Goal: Task Accomplishment & Management: Manage account settings

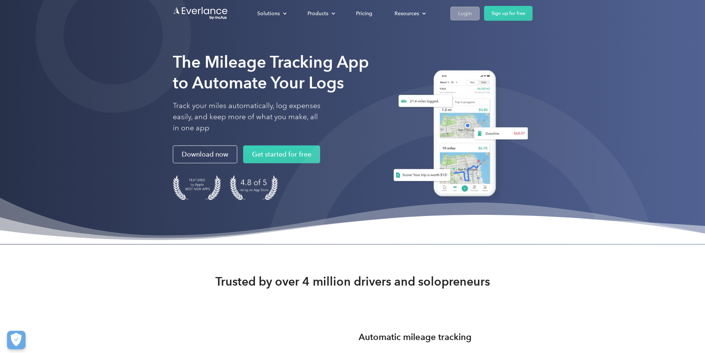
click at [472, 15] on div "Login" at bounding box center [465, 13] width 14 height 9
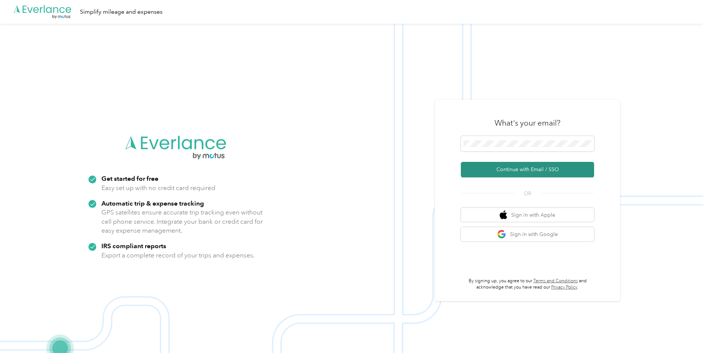
click at [508, 171] on button "Continue with Email / SSO" at bounding box center [527, 170] width 133 height 16
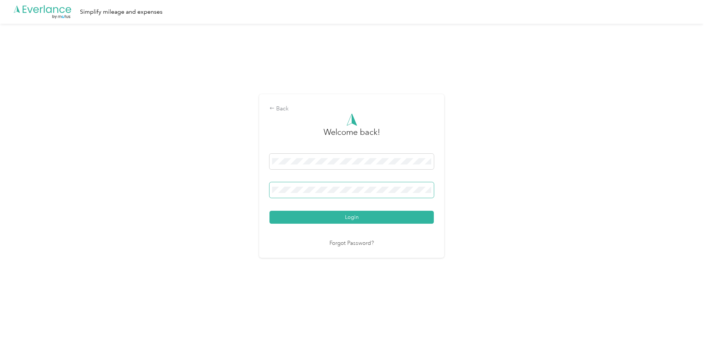
click at [270, 211] on button "Login" at bounding box center [352, 217] width 164 height 13
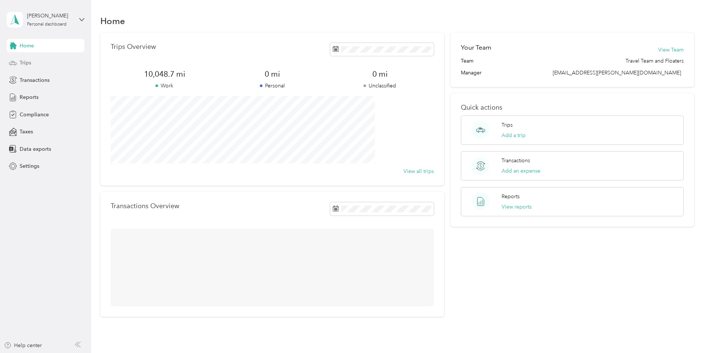
click at [28, 62] on span "Trips" at bounding box center [25, 63] width 11 height 8
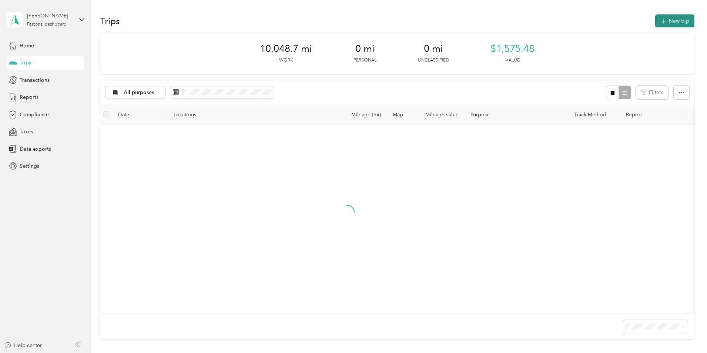
click at [661, 18] on span "button" at bounding box center [664, 21] width 6 height 6
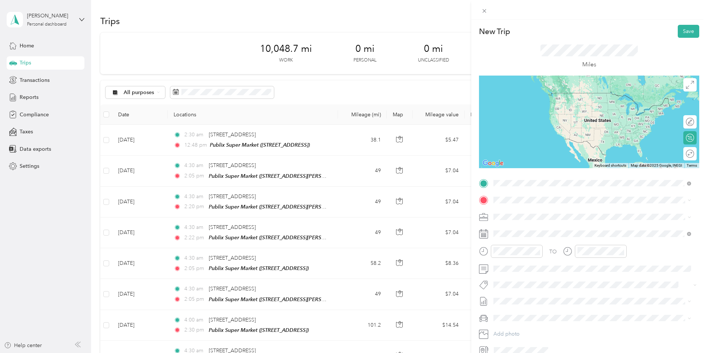
click at [529, 213] on span "[STREET_ADDRESS][US_STATE]" at bounding box center [545, 210] width 74 height 7
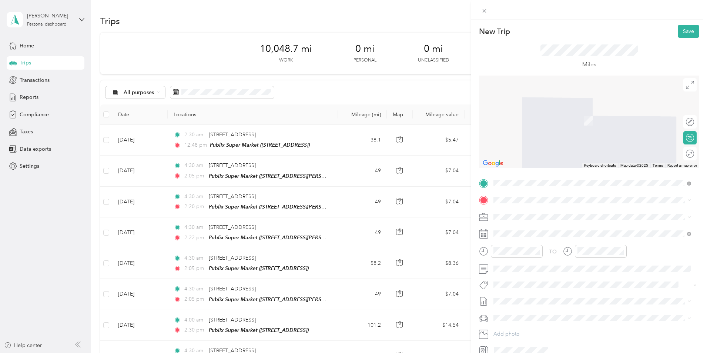
click at [536, 241] on div "TEAM Publix Super Market 10018 Griffin Rd, 333283301, Fort Lauderdale, FL, USA" at bounding box center [592, 233] width 193 height 21
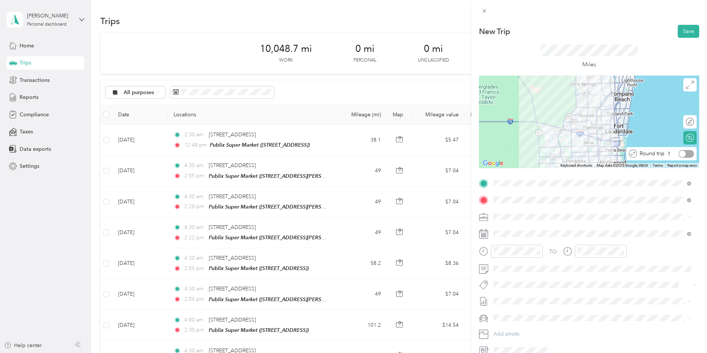
click at [687, 151] on div at bounding box center [687, 154] width 16 height 8
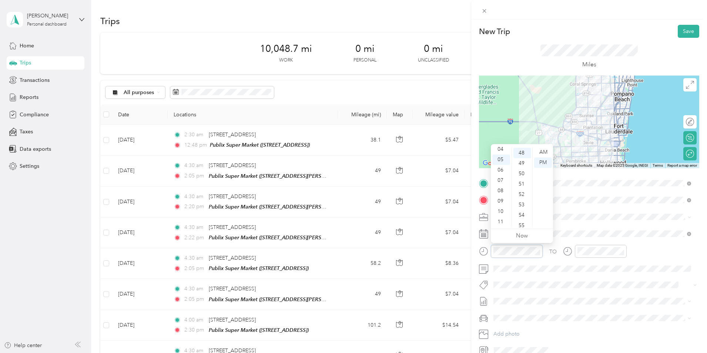
scroll to position [498, 0]
click at [500, 149] on div "04" at bounding box center [502, 149] width 18 height 10
click at [522, 150] on div "30" at bounding box center [523, 151] width 18 height 10
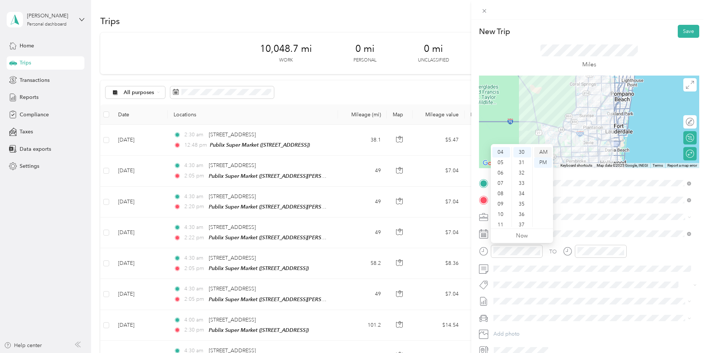
click at [543, 153] on div "AM" at bounding box center [543, 152] width 18 height 10
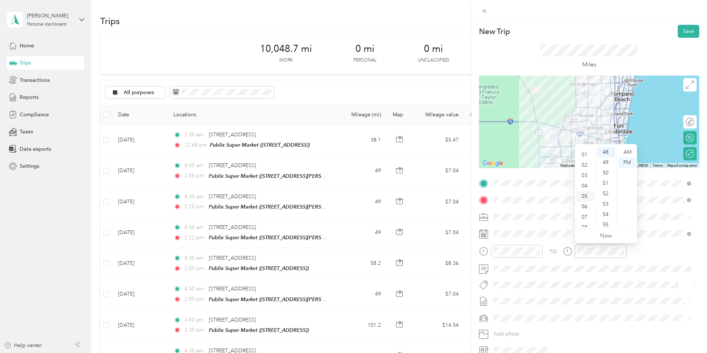
scroll to position [7, 0]
click at [584, 165] on div "02" at bounding box center [586, 165] width 18 height 10
click at [605, 202] on div "05" at bounding box center [607, 204] width 18 height 10
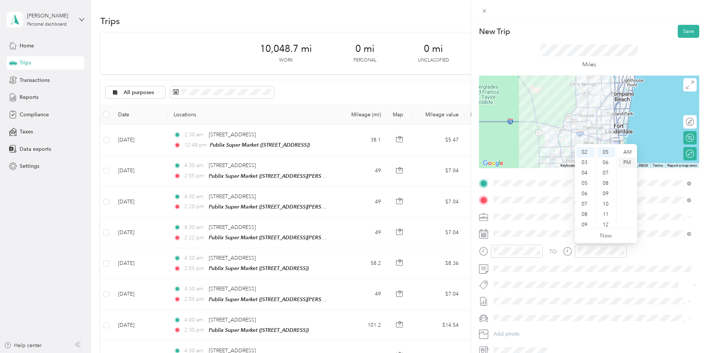
click at [628, 165] on div "PM" at bounding box center [627, 162] width 18 height 10
click at [542, 238] on span at bounding box center [595, 234] width 208 height 12
click at [681, 31] on button "Save" at bounding box center [688, 31] width 21 height 13
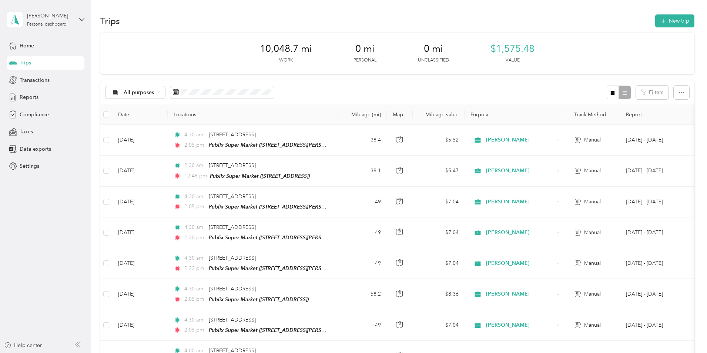
click at [81, 15] on div "James L. Mccullough Personal dashboard" at bounding box center [46, 20] width 78 height 26
click at [36, 63] on div "Log out" at bounding box center [105, 60] width 187 height 13
